Goal: Check status: Check status

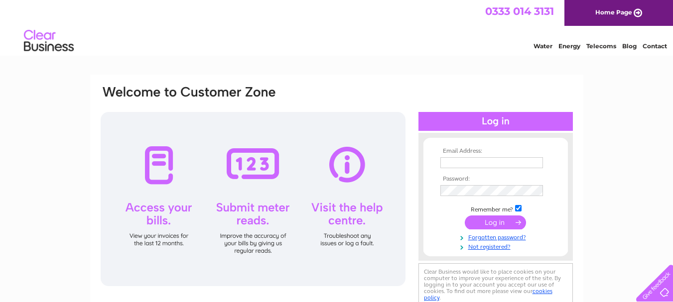
type input "[EMAIL_ADDRESS][DOMAIN_NAME]"
click at [502, 221] on input "submit" at bounding box center [495, 223] width 61 height 14
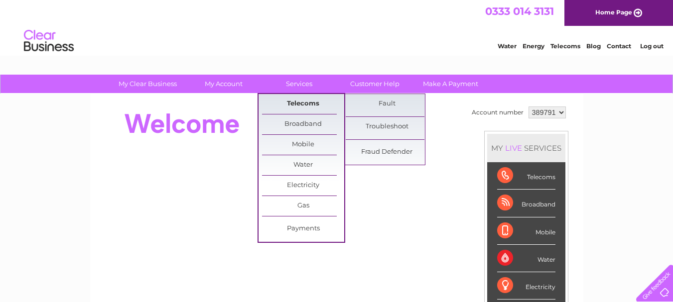
click at [296, 100] on link "Telecoms" at bounding box center [303, 104] width 82 height 20
click at [396, 104] on link "Fault" at bounding box center [387, 104] width 82 height 20
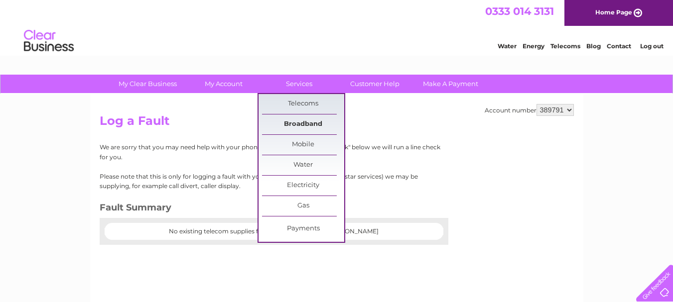
click at [300, 122] on link "Broadband" at bounding box center [303, 125] width 82 height 20
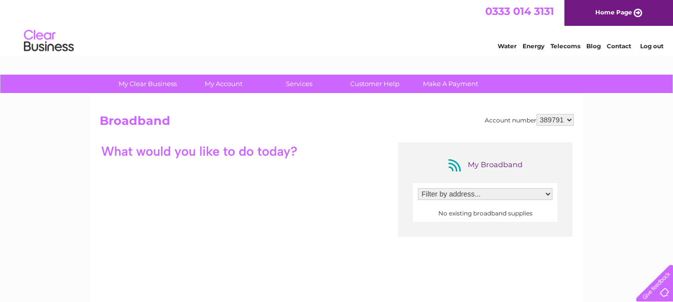
click at [546, 192] on select "Filter by address..." at bounding box center [485, 194] width 134 height 12
click at [418, 188] on select "Filter by address..." at bounding box center [485, 194] width 134 height 12
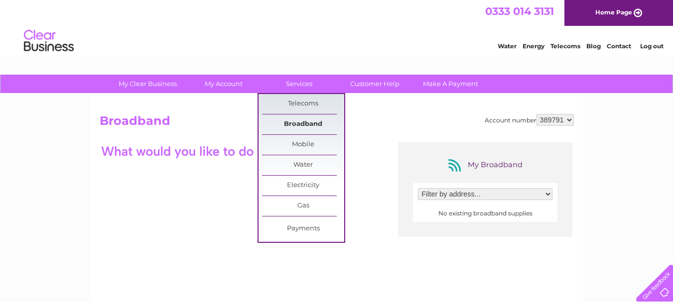
click at [302, 122] on link "Broadband" at bounding box center [303, 125] width 82 height 20
